Goal: Information Seeking & Learning: Learn about a topic

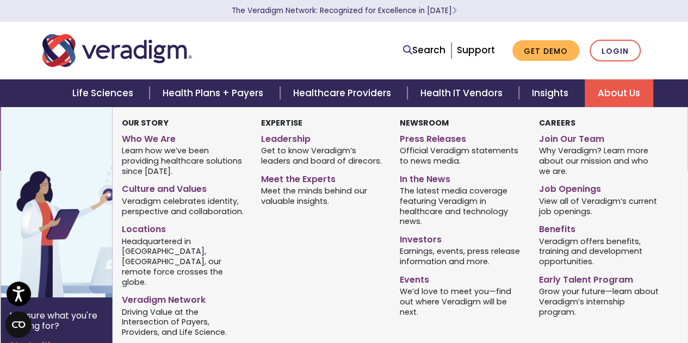
click at [618, 90] on link "About Us" at bounding box center [619, 93] width 69 height 28
click at [461, 137] on link "Press Releases" at bounding box center [461, 137] width 123 height 16
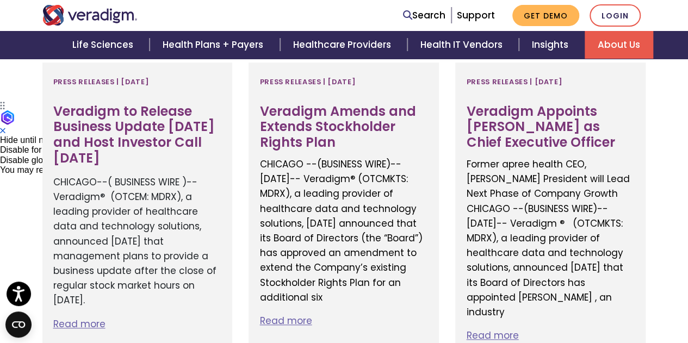
scroll to position [351, 0]
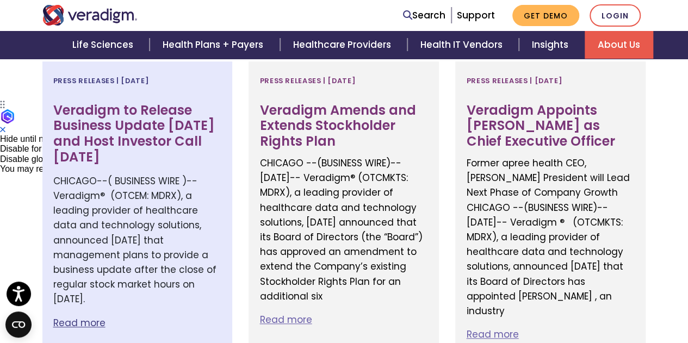
click at [102, 137] on h3 "Veradigm to Release Business Update September 30th and Host Investor Call Octob…" at bounding box center [137, 134] width 169 height 63
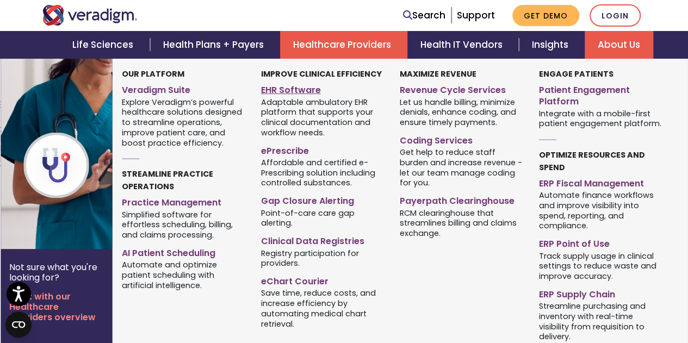
click at [310, 88] on link "EHR Software" at bounding box center [322, 88] width 123 height 16
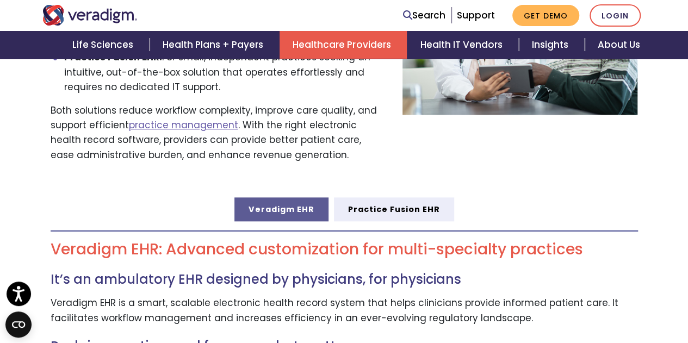
scroll to position [396, 0]
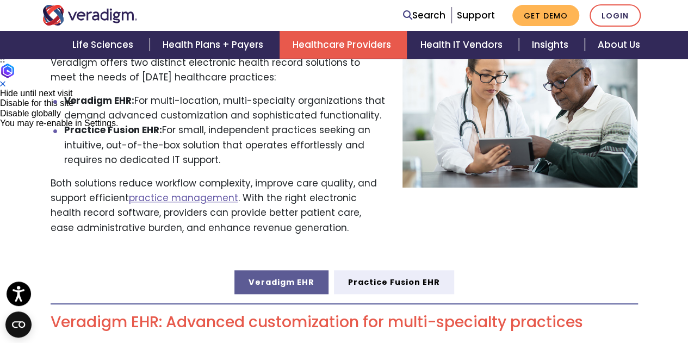
drag, startPoint x: 162, startPoint y: 121, endPoint x: 218, endPoint y: 155, distance: 65.4
click at [218, 155] on li "Practice Fusion EHR: For small, independent practices seeking an intuitive, out…" at bounding box center [225, 145] width 322 height 45
copy li "For small, independent practices seeking an intuitive, out-of-the-box solution …"
